Goal: Transaction & Acquisition: Purchase product/service

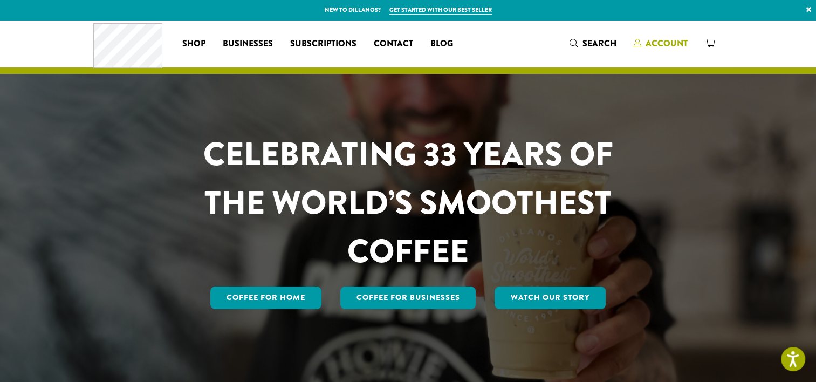
click at [657, 41] on span "Account" at bounding box center [666, 43] width 42 height 12
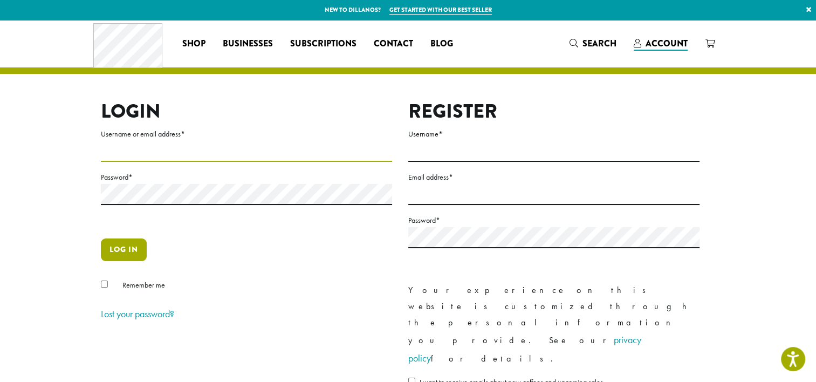
type input "**********"
click at [123, 250] on button "Log in" at bounding box center [124, 249] width 46 height 23
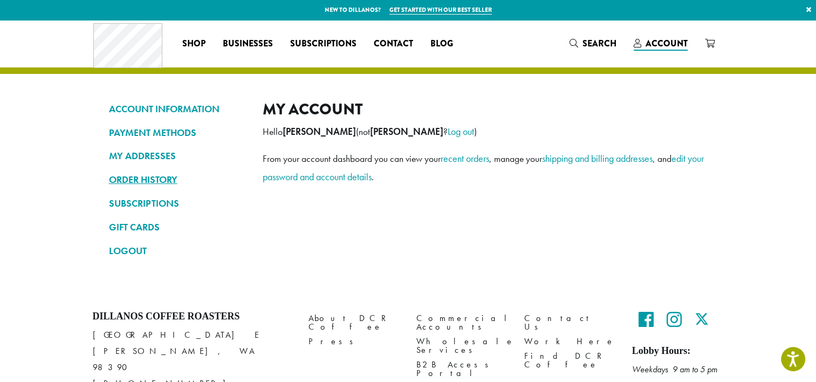
click at [139, 175] on link "ORDER HISTORY" at bounding box center [177, 179] width 137 height 18
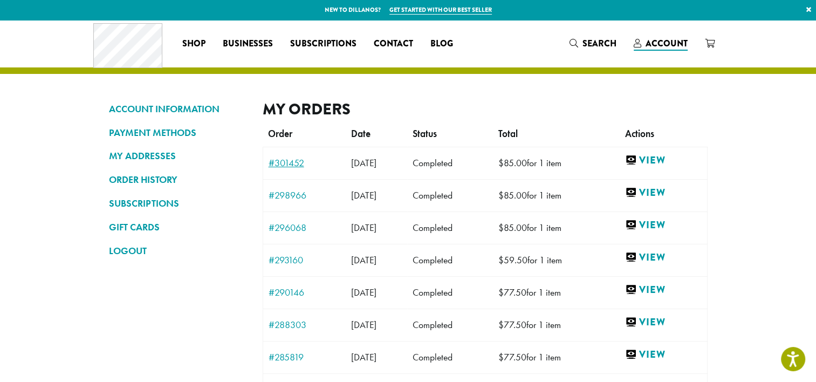
click at [284, 160] on link "#301452" at bounding box center [305, 163] width 72 height 10
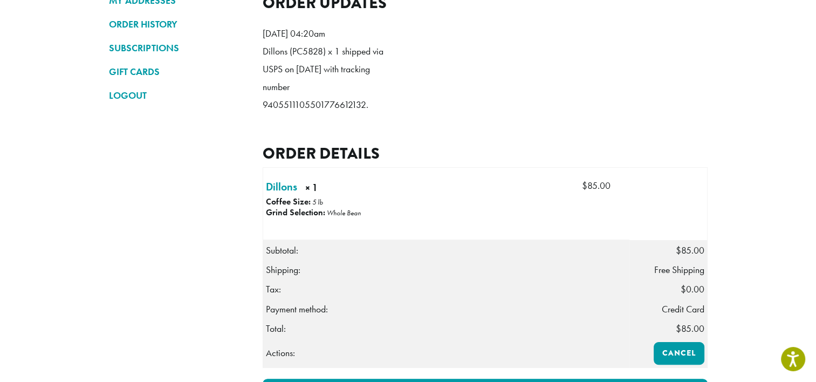
scroll to position [211, 0]
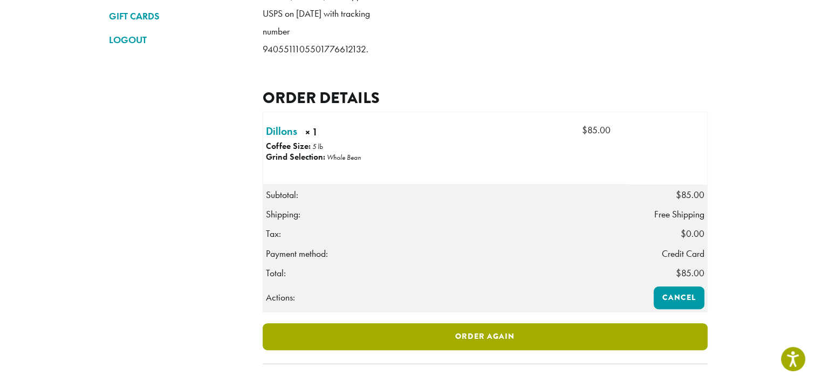
click at [462, 348] on link "Order again" at bounding box center [485, 336] width 445 height 27
